Goal: Task Accomplishment & Management: Use online tool/utility

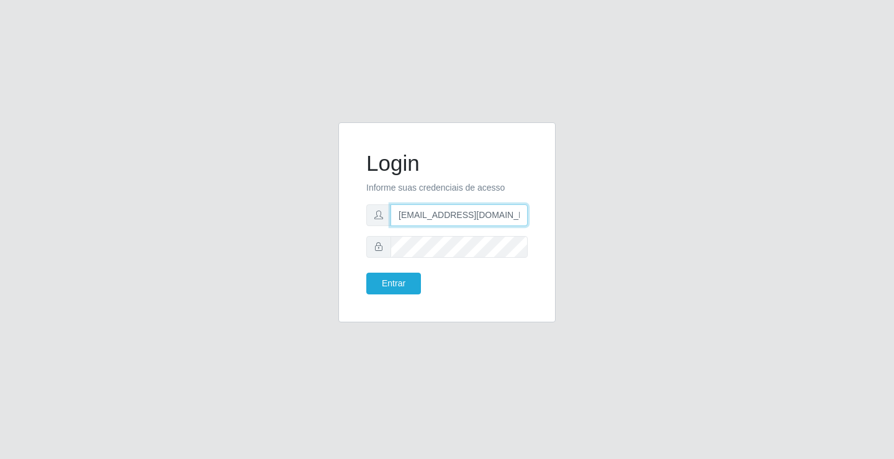
click at [522, 214] on input "[EMAIL_ADDRESS][DOMAIN_NAME]" at bounding box center [459, 215] width 137 height 22
type input "a"
type input "[EMAIL_ADDRESS][DOMAIN_NAME]"
click at [366, 273] on button "Entrar" at bounding box center [393, 284] width 55 height 22
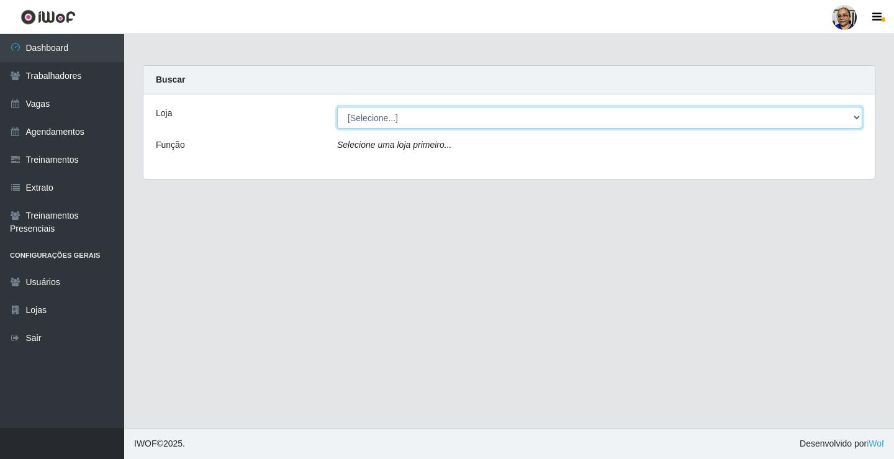
click at [857, 118] on select "[Selecione...] Mercadinho [GEOGRAPHIC_DATA]" at bounding box center [599, 118] width 525 height 22
select select "345"
click at [337, 107] on select "[Selecione...] Mercadinho [GEOGRAPHIC_DATA]" at bounding box center [599, 118] width 525 height 22
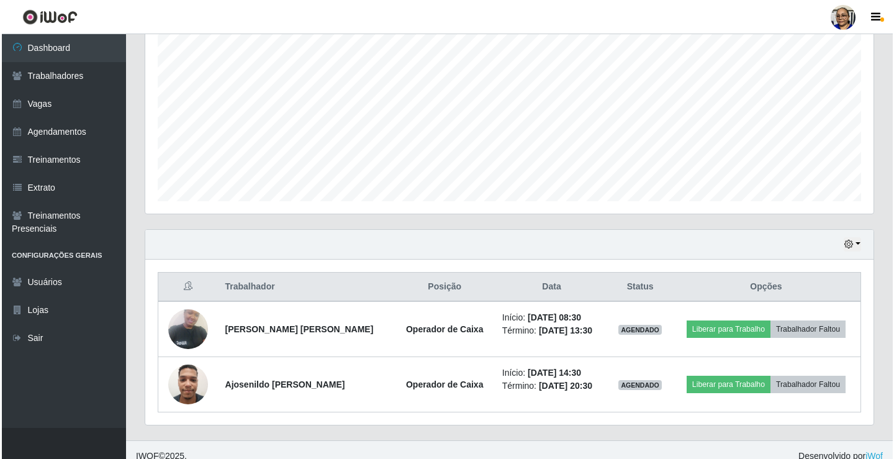
scroll to position [255, 0]
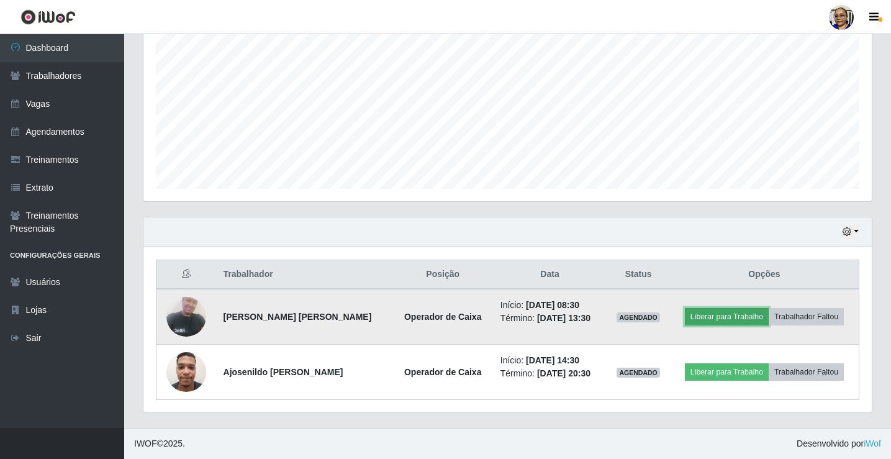
click at [722, 319] on button "Liberar para Trabalho" at bounding box center [727, 316] width 84 height 17
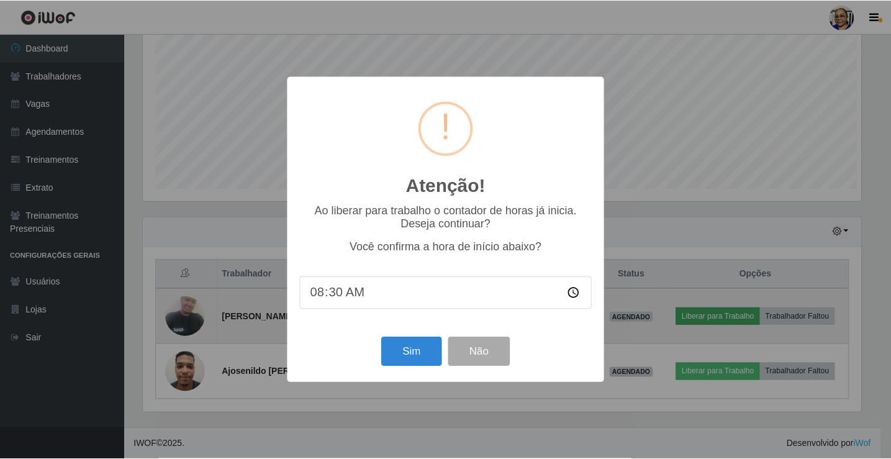
scroll to position [258, 721]
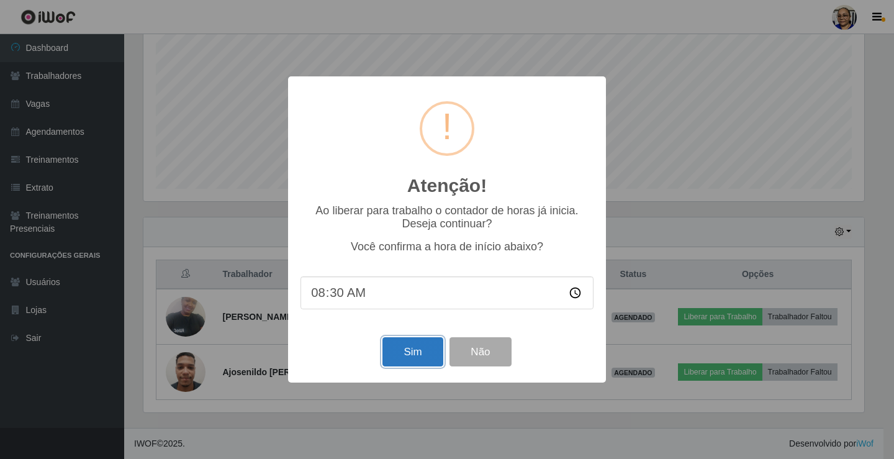
click at [417, 352] on button "Sim" at bounding box center [413, 351] width 60 height 29
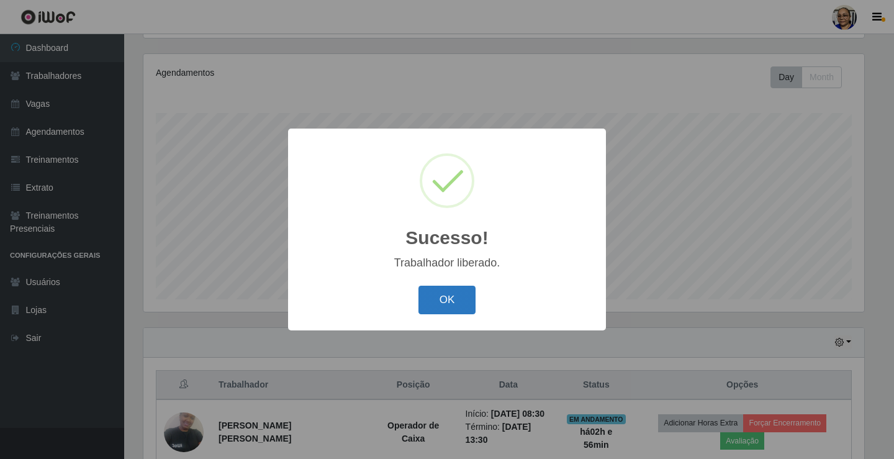
click at [456, 299] on button "OK" at bounding box center [448, 300] width 58 height 29
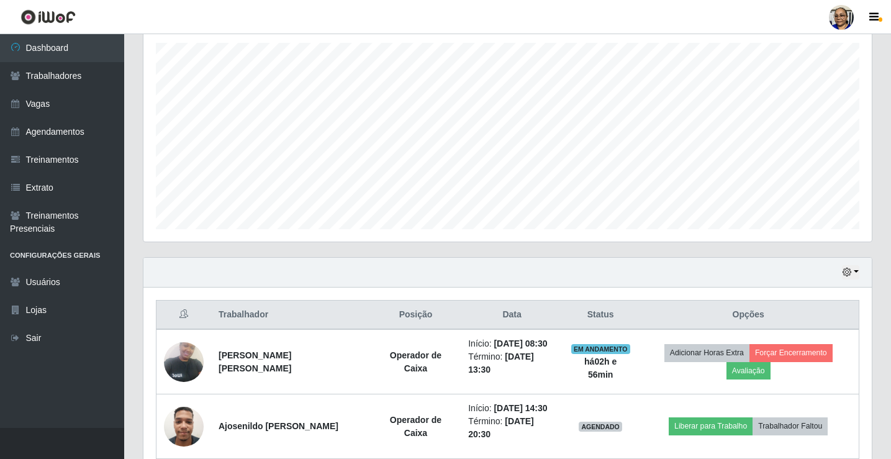
scroll to position [255, 0]
